Goal: Ask a question

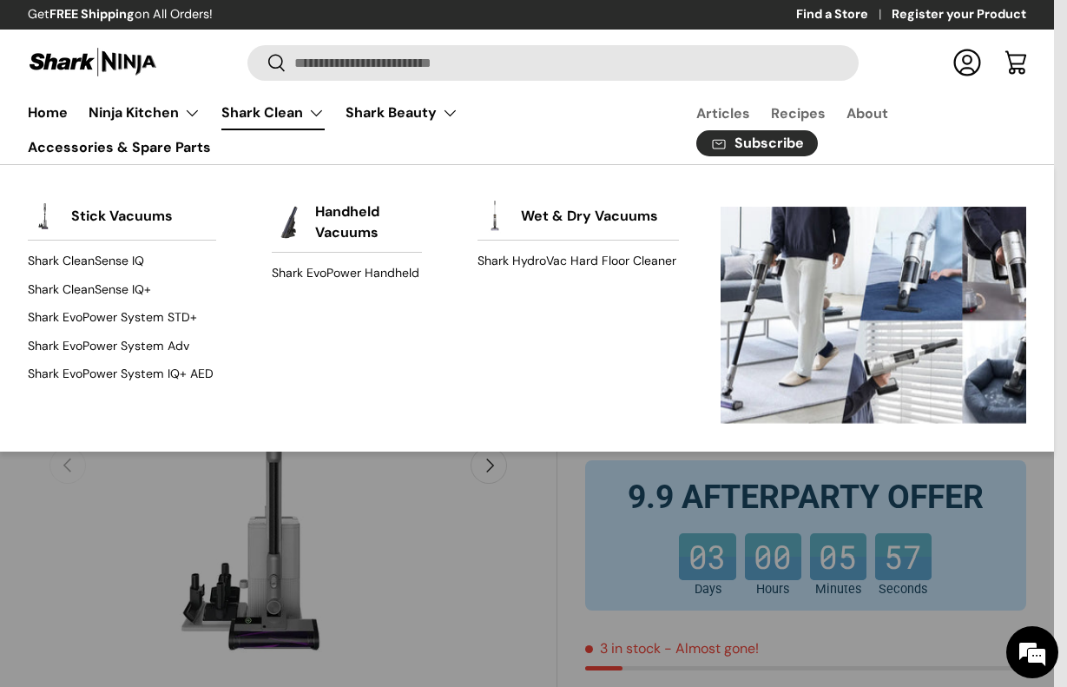
click at [305, 127] on link "Shark Clean" at bounding box center [272, 113] width 103 height 35
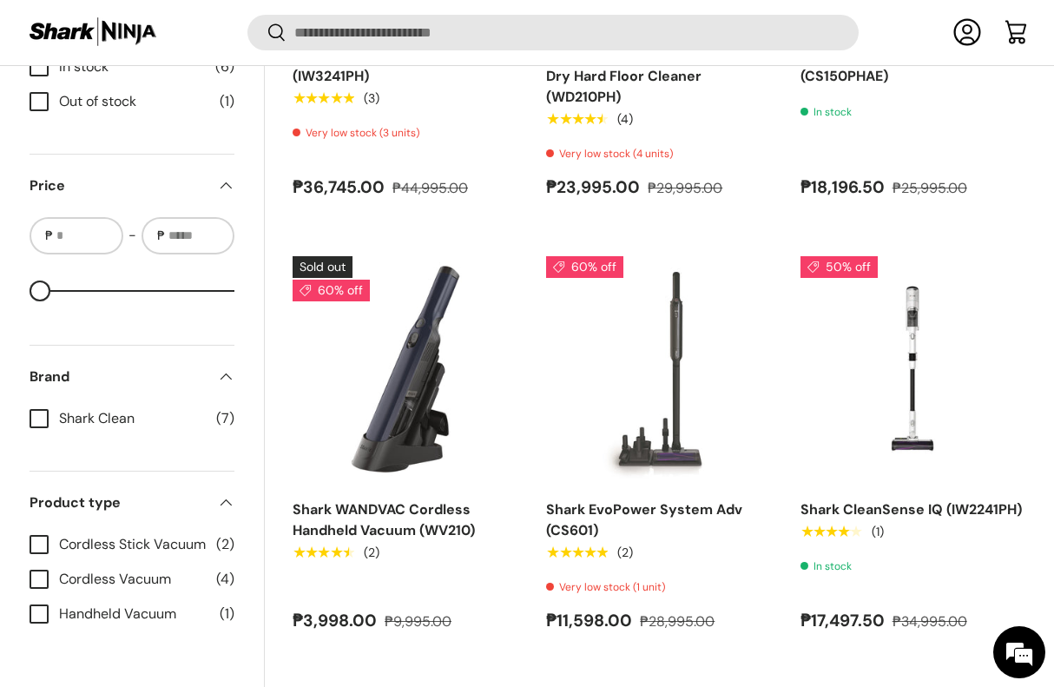
scroll to position [1626, 0]
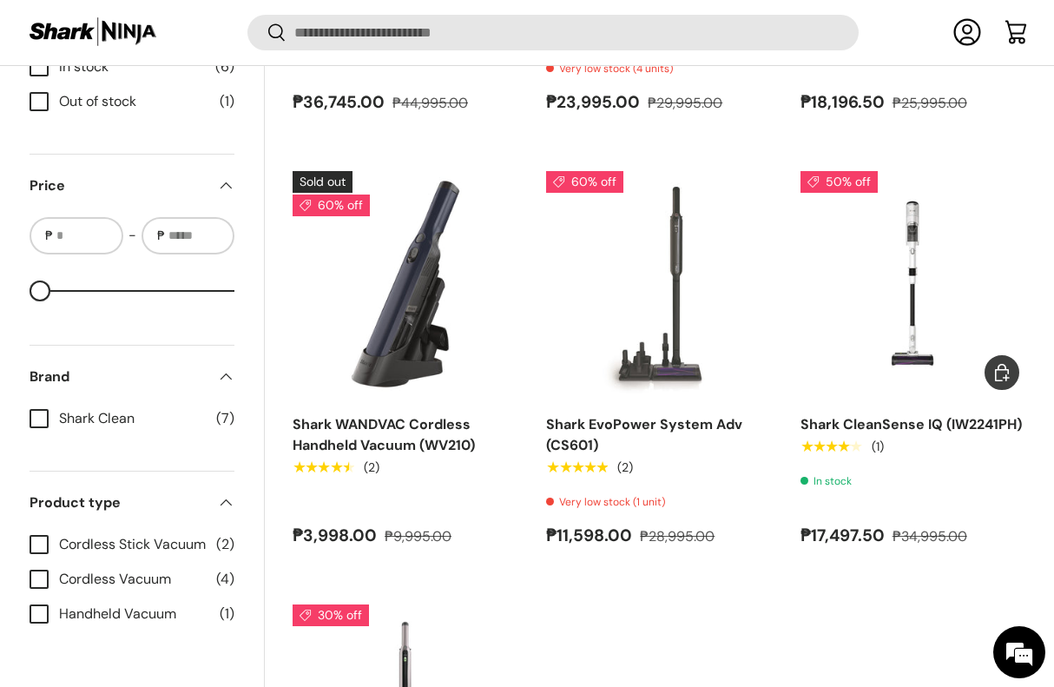
click at [0, 0] on img "Shark CleanSense IQ (IW2241PH)" at bounding box center [0, 0] width 0 height 0
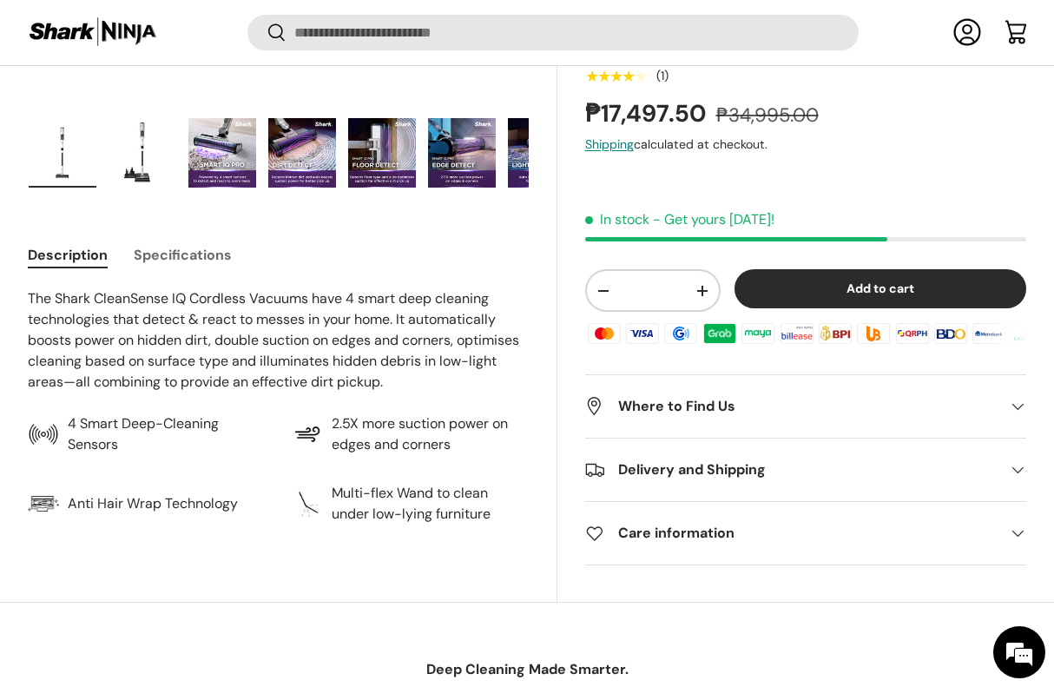
scroll to position [610, 0]
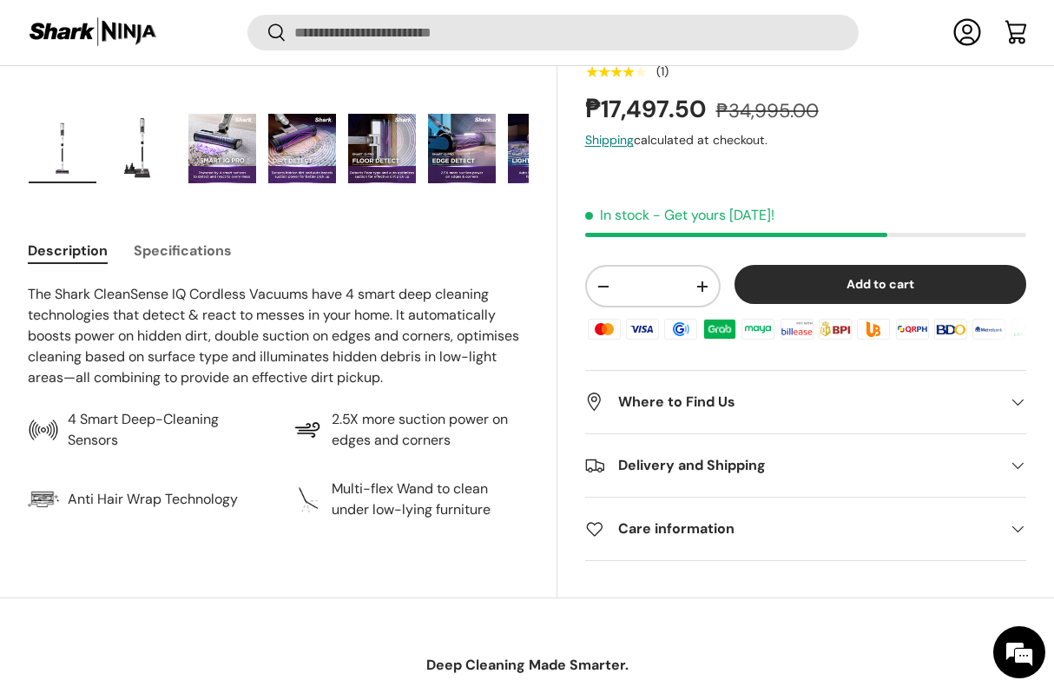
click at [884, 526] on h2 "Care information" at bounding box center [792, 529] width 414 height 21
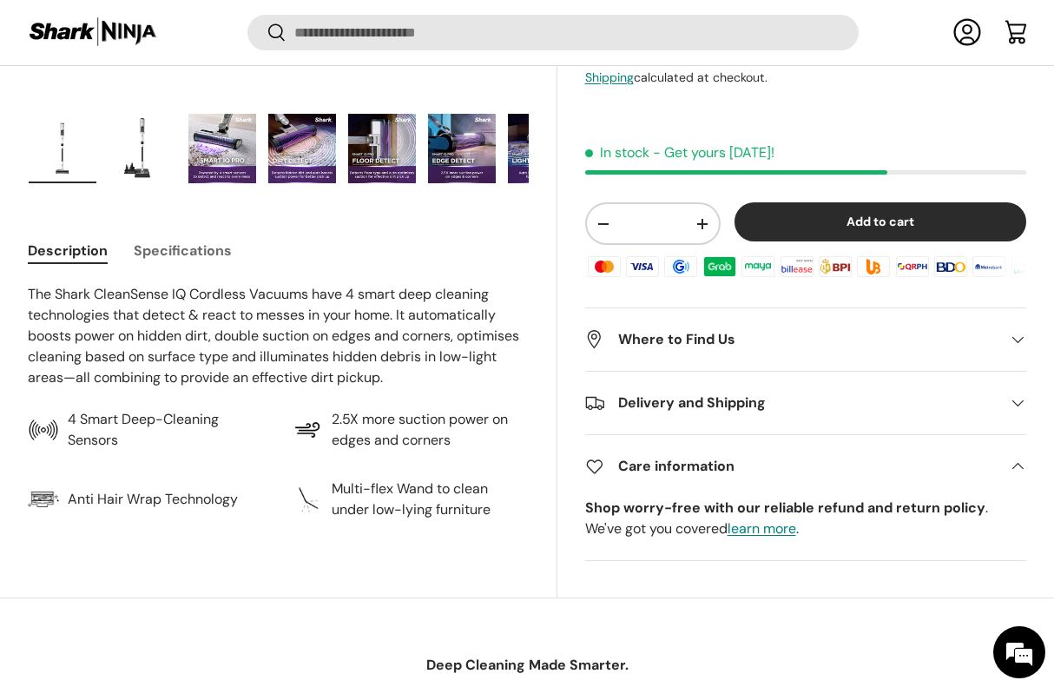
scroll to position [634, 0]
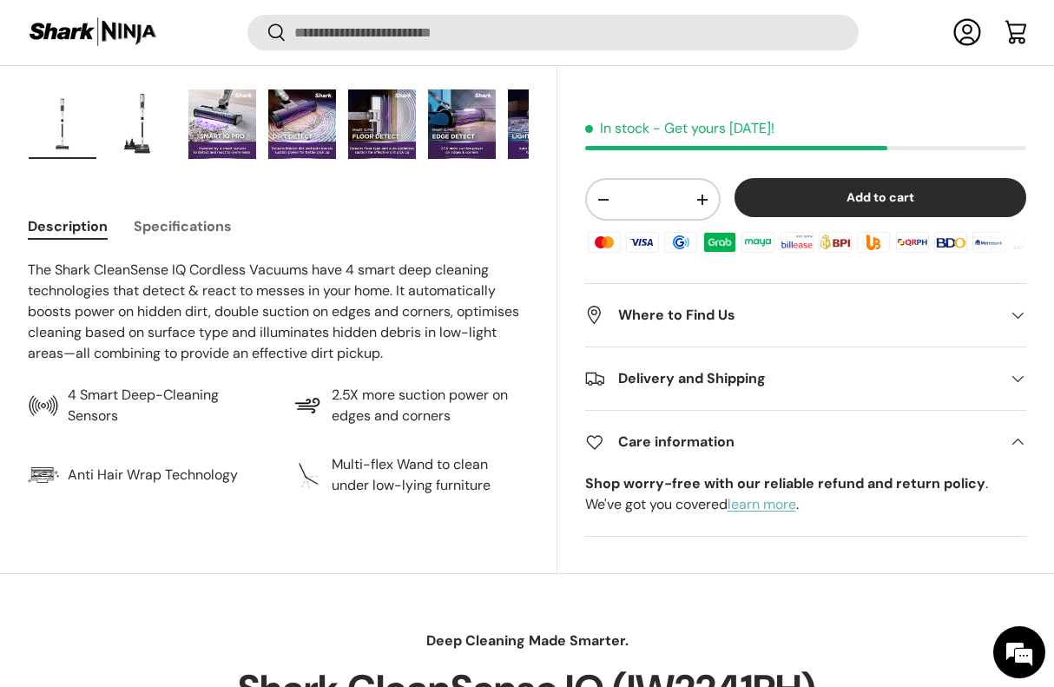
click at [737, 505] on link "learn more" at bounding box center [762, 505] width 69 height 18
click at [748, 336] on summary "Where to Find Us" at bounding box center [806, 316] width 442 height 63
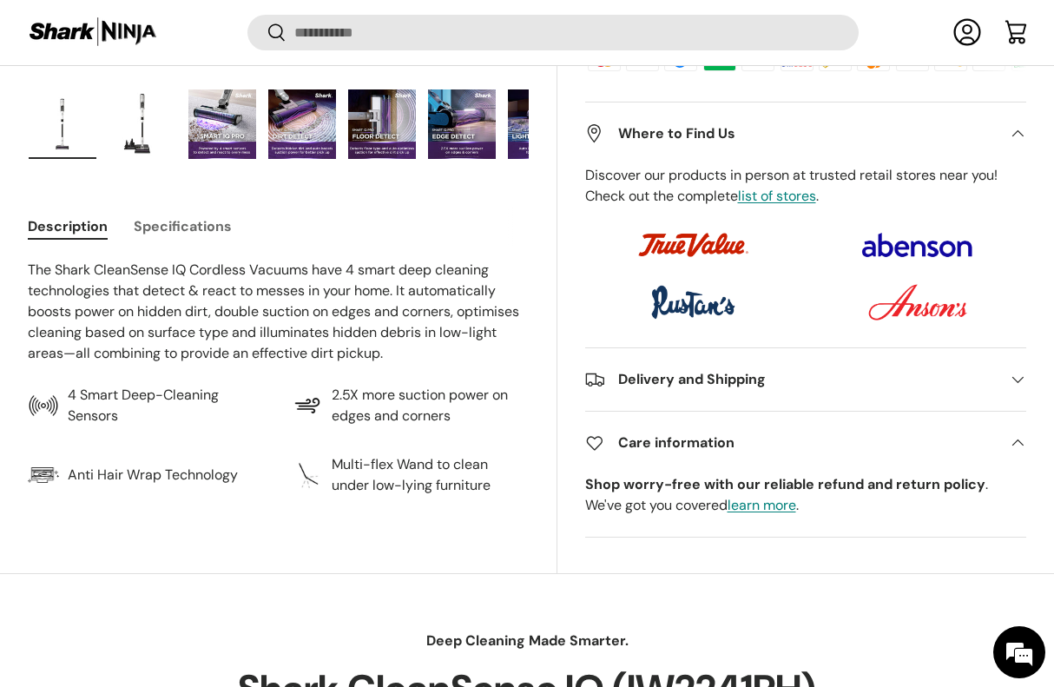
scroll to position [681, 0]
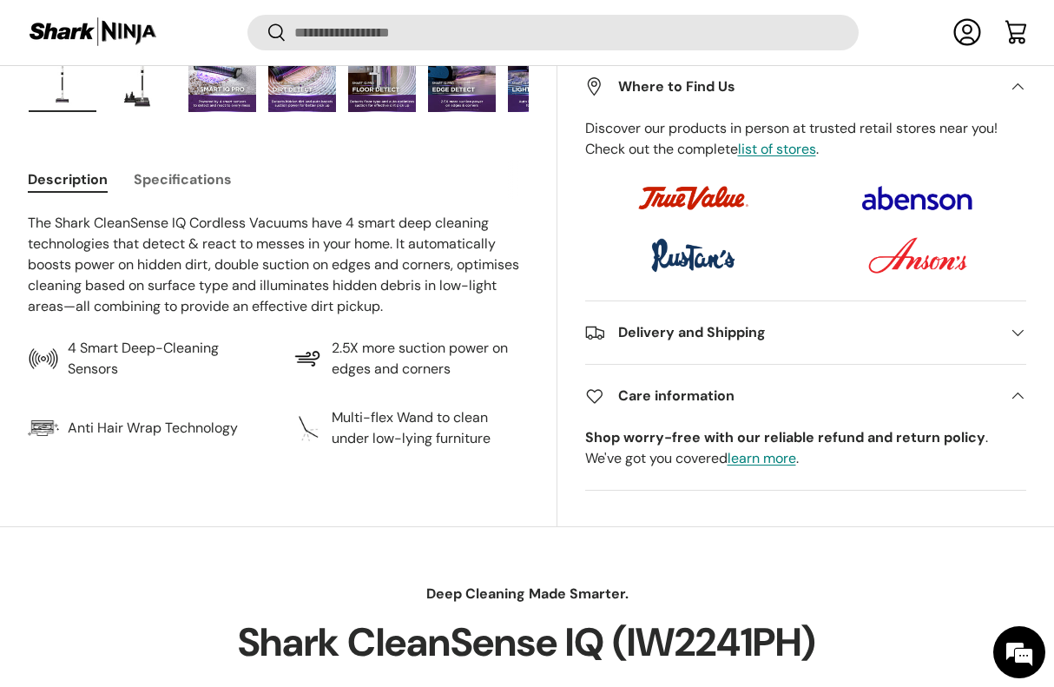
click at [748, 336] on h2 "Delivery and Shipping" at bounding box center [792, 332] width 414 height 21
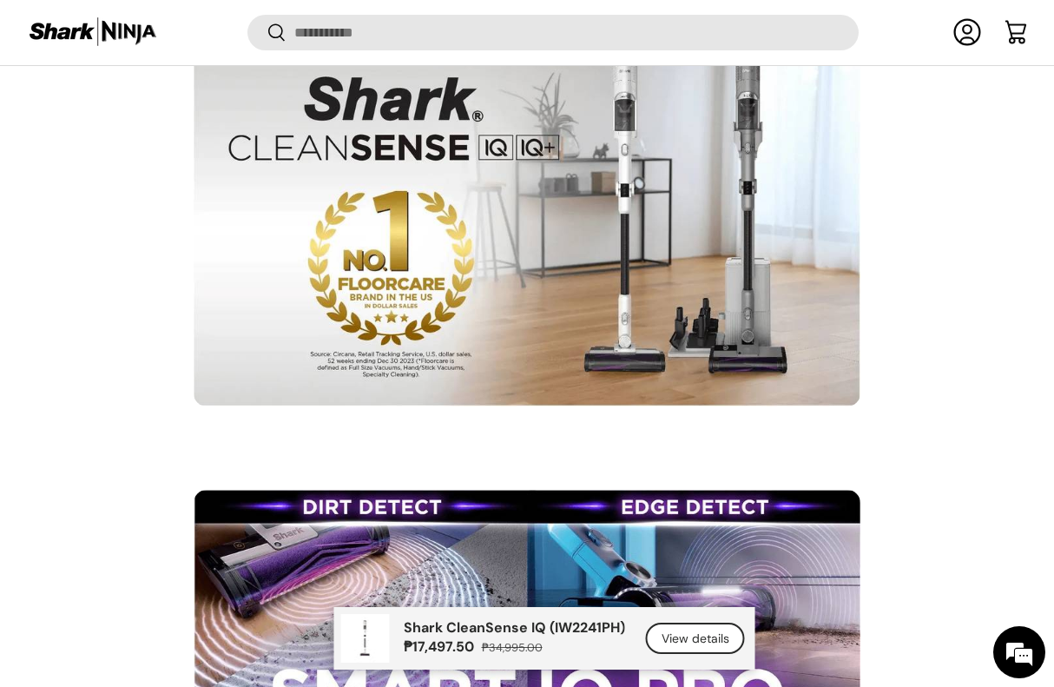
scroll to position [1979, 0]
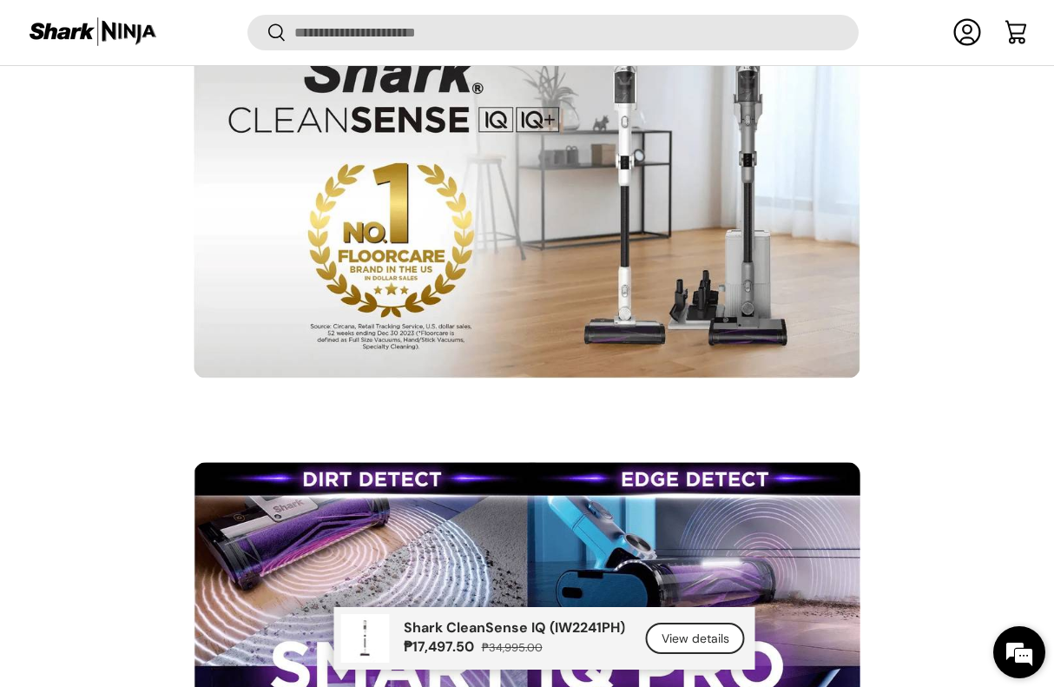
click at [1024, 655] on em at bounding box center [1019, 652] width 47 height 47
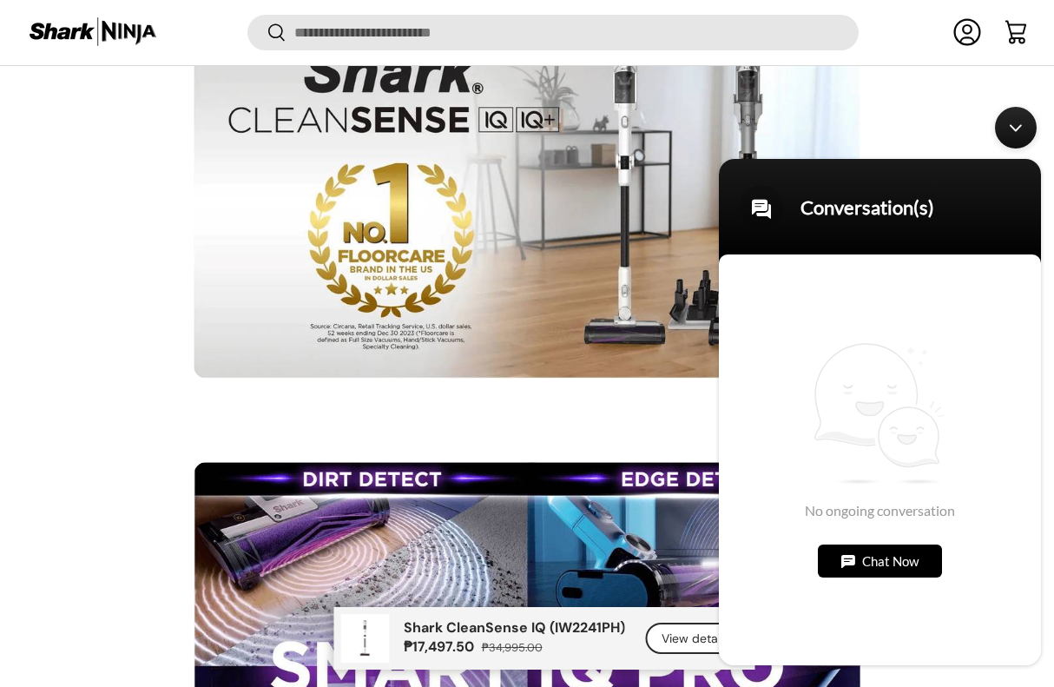
click at [872, 556] on div "Chat Now" at bounding box center [880, 561] width 124 height 33
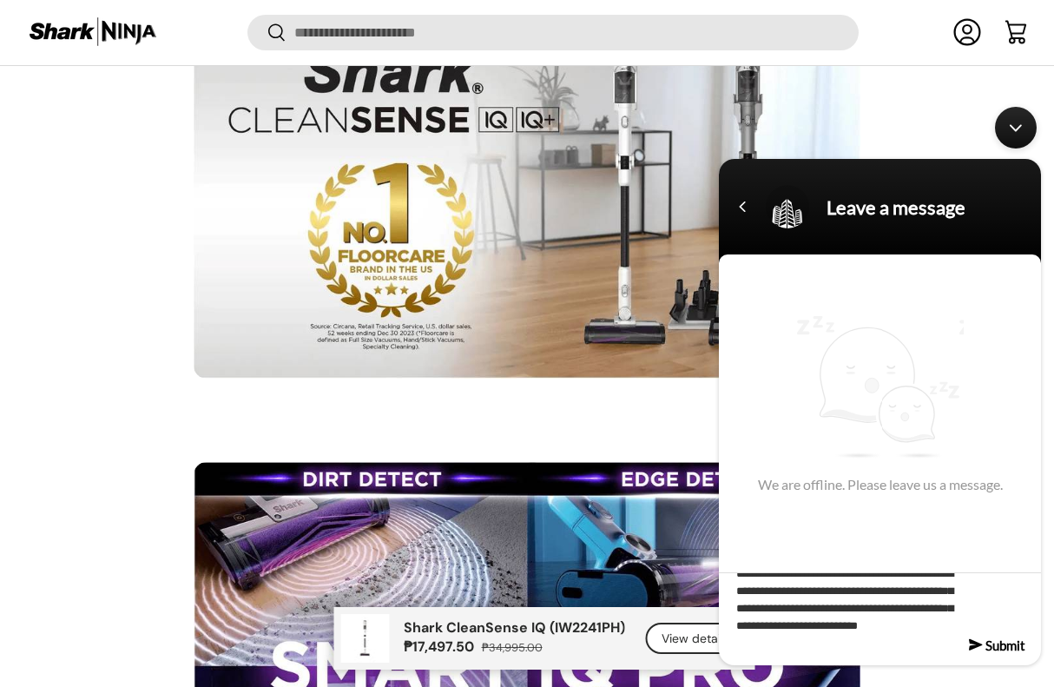
scroll to position [44, 0]
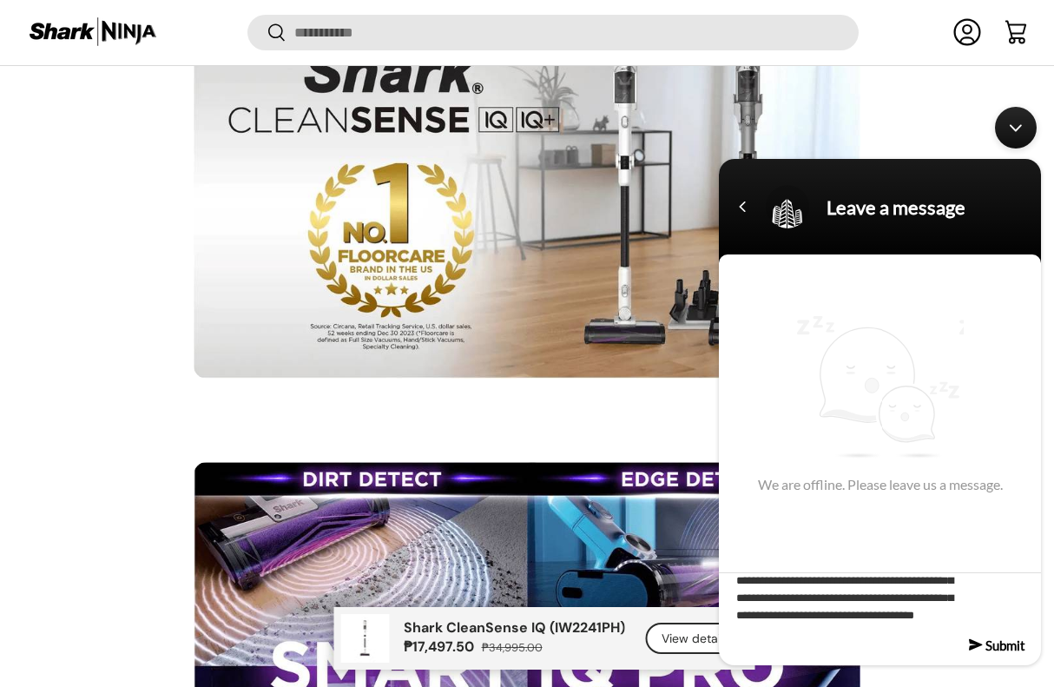
type textarea "**********"
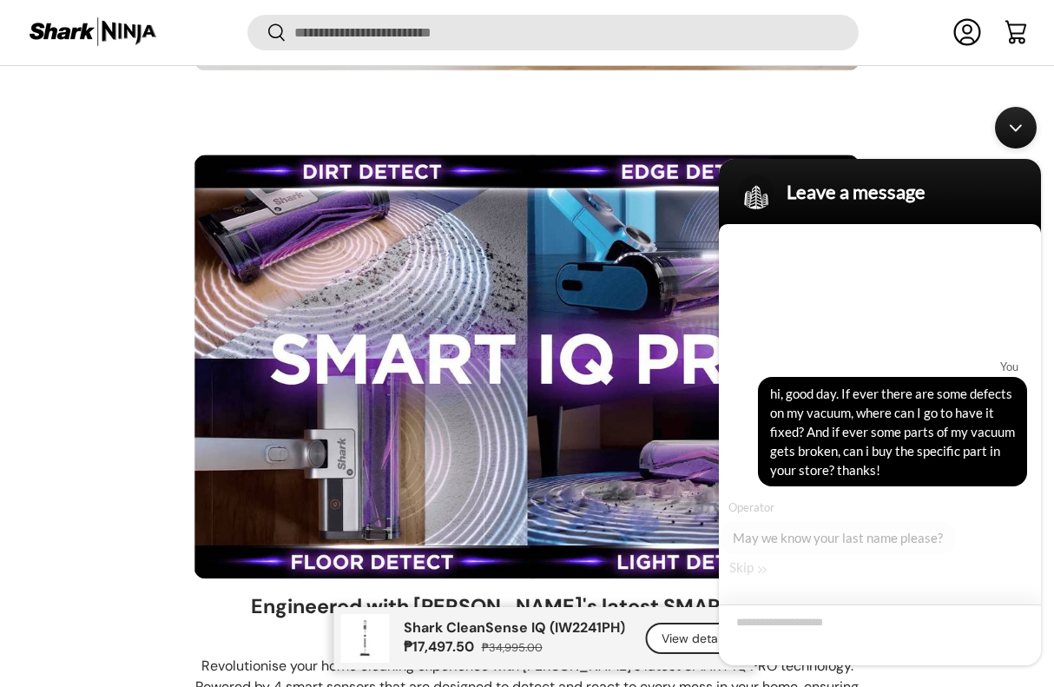
scroll to position [2304, 0]
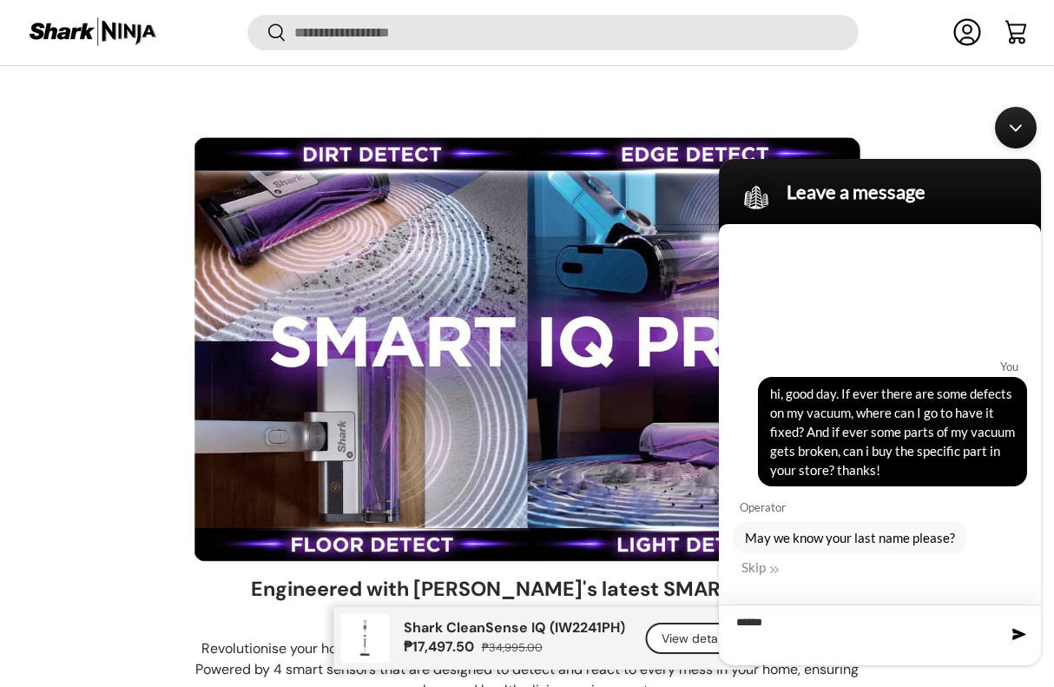
type textarea "*******"
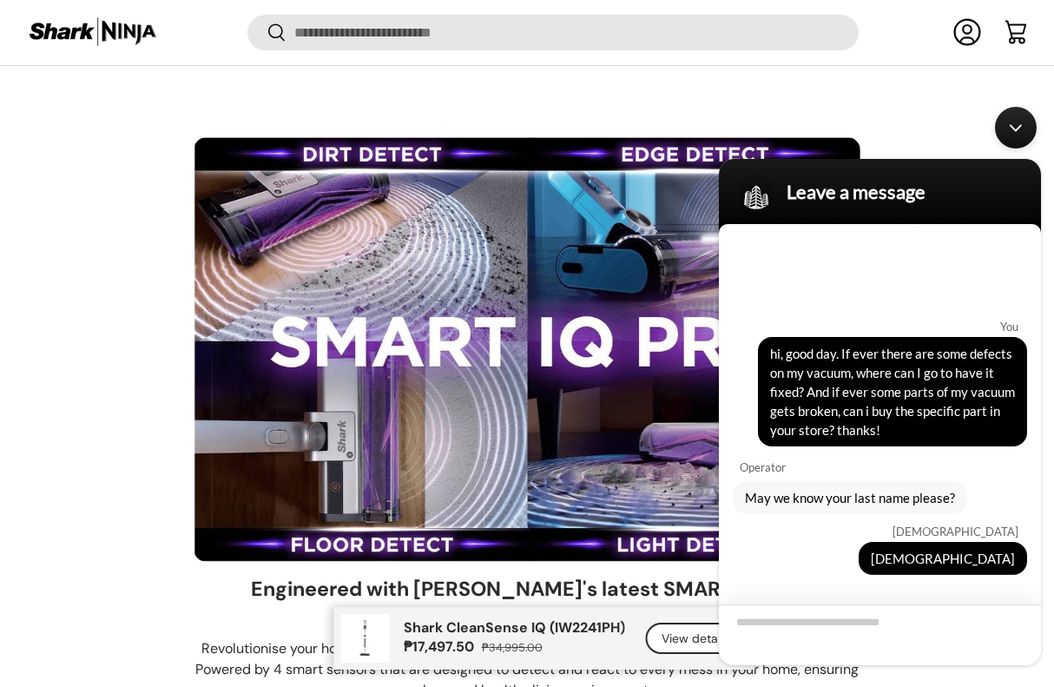
scroll to position [21, 0]
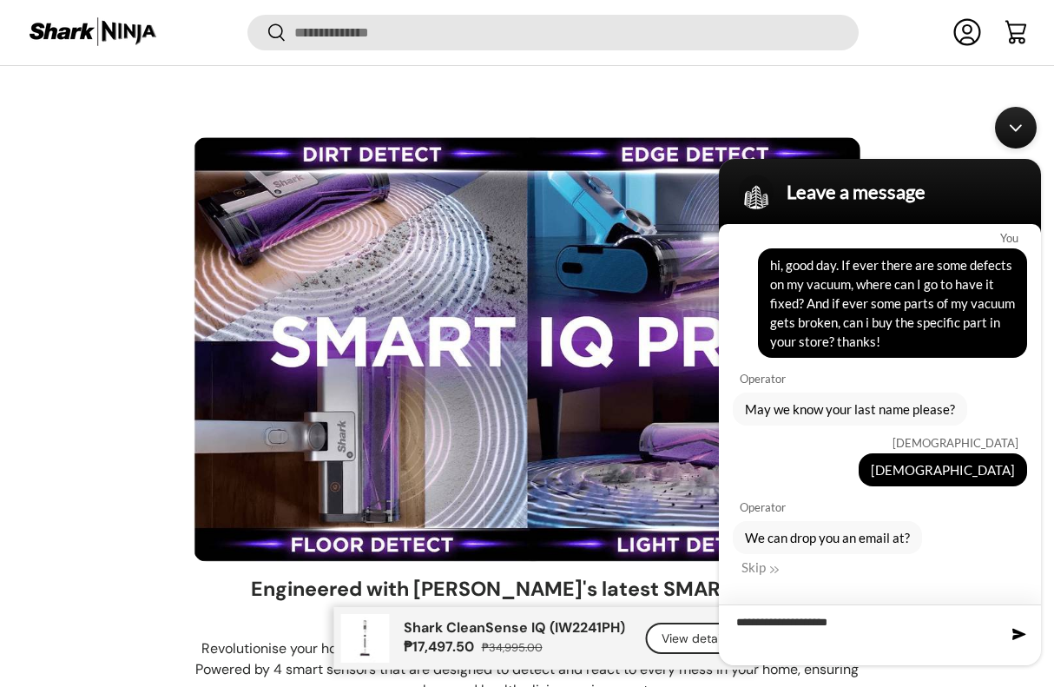
type textarea "**********"
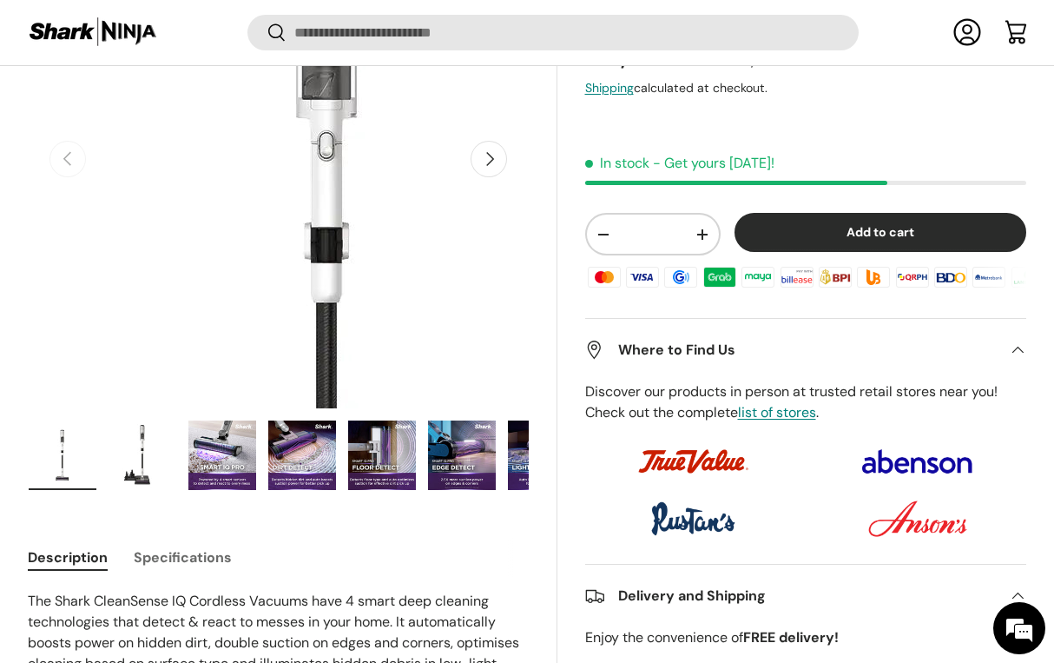
scroll to position [312, 0]
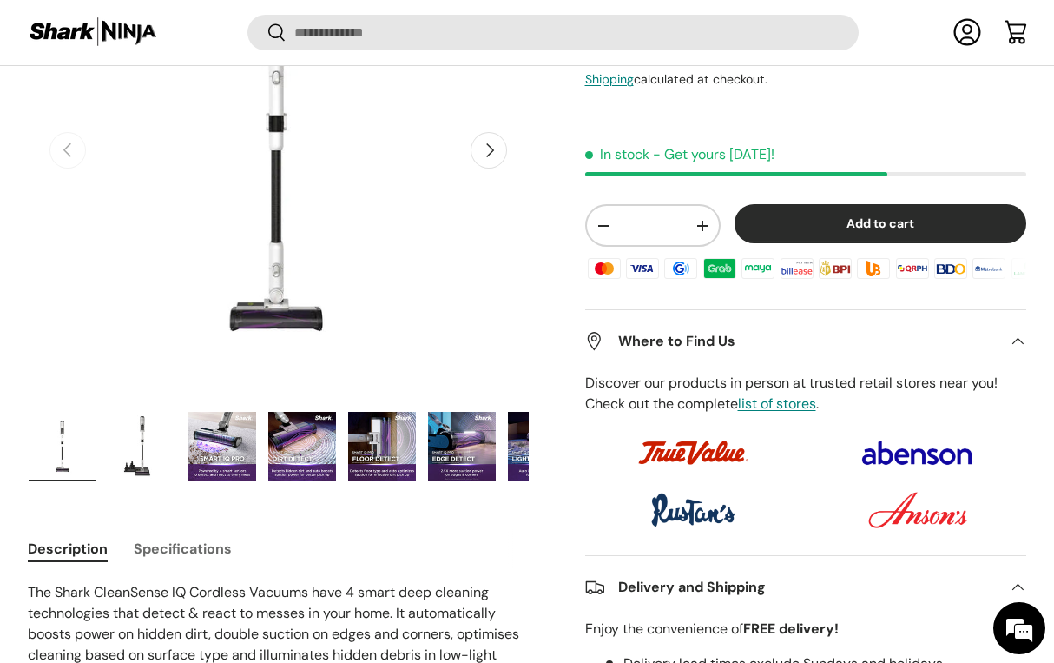
click at [136, 451] on img "Gallery Viewer" at bounding box center [143, 446] width 68 height 69
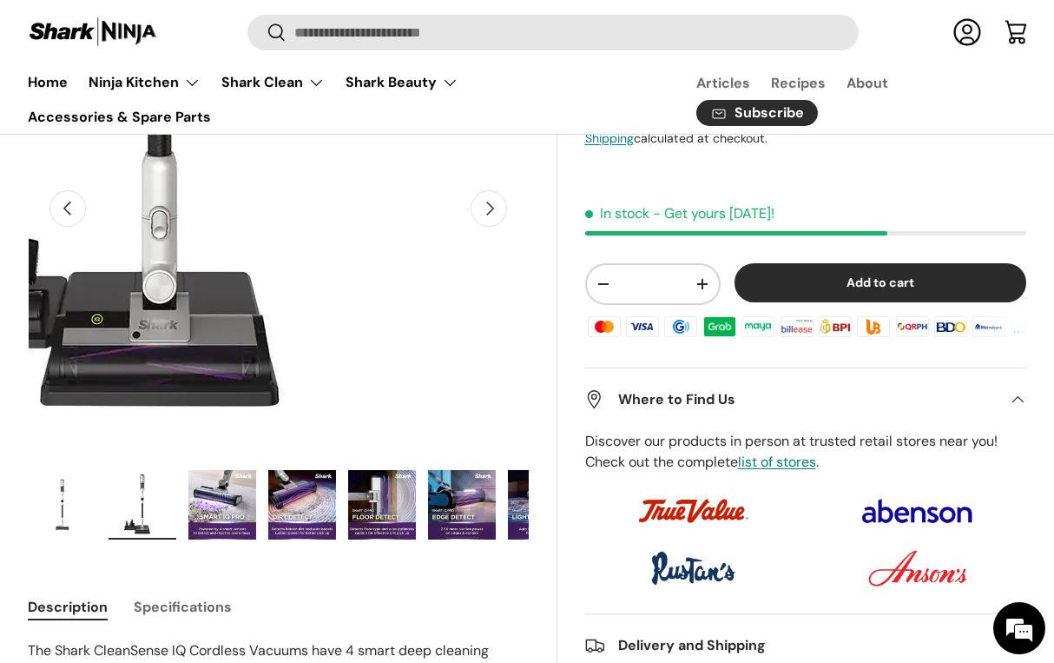
scroll to position [239, 0]
